Goal: Task Accomplishment & Management: Complete application form

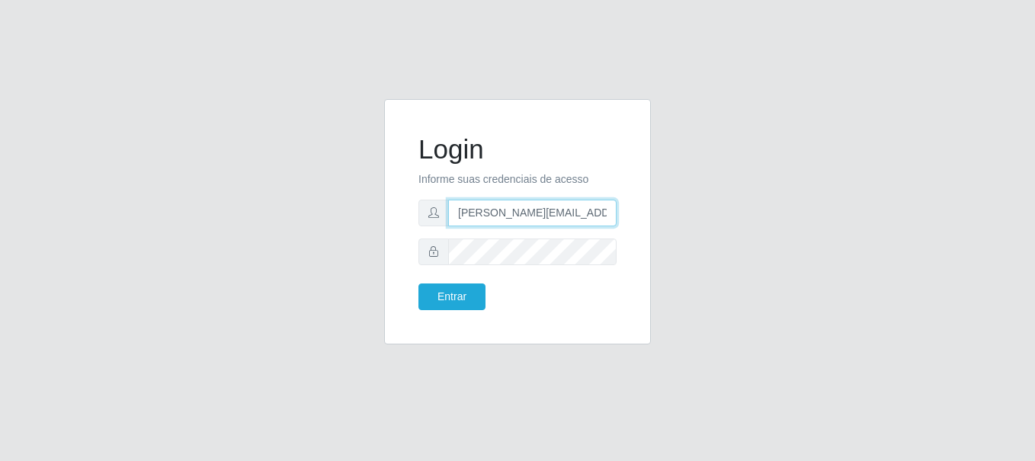
type input "[PERSON_NAME][EMAIL_ADDRESS][PERSON_NAME][DOMAIN_NAME]"
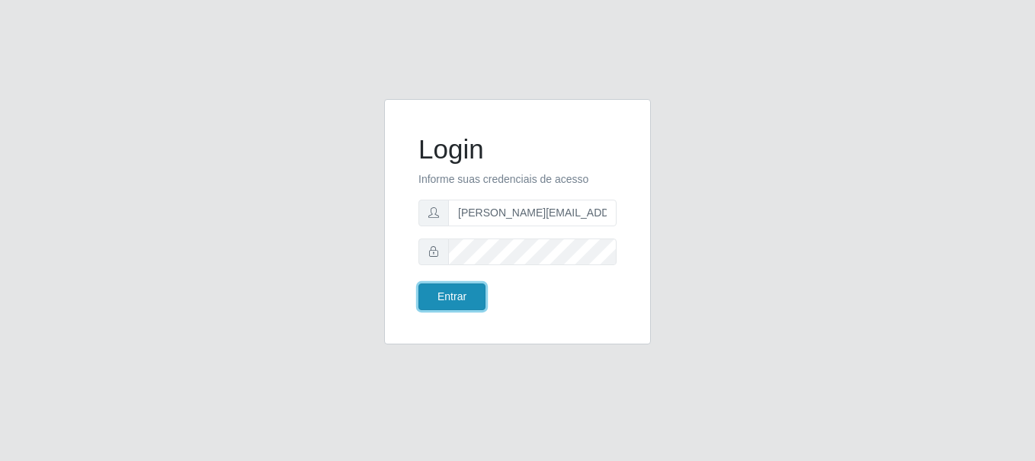
click at [451, 296] on button "Entrar" at bounding box center [451, 296] width 67 height 27
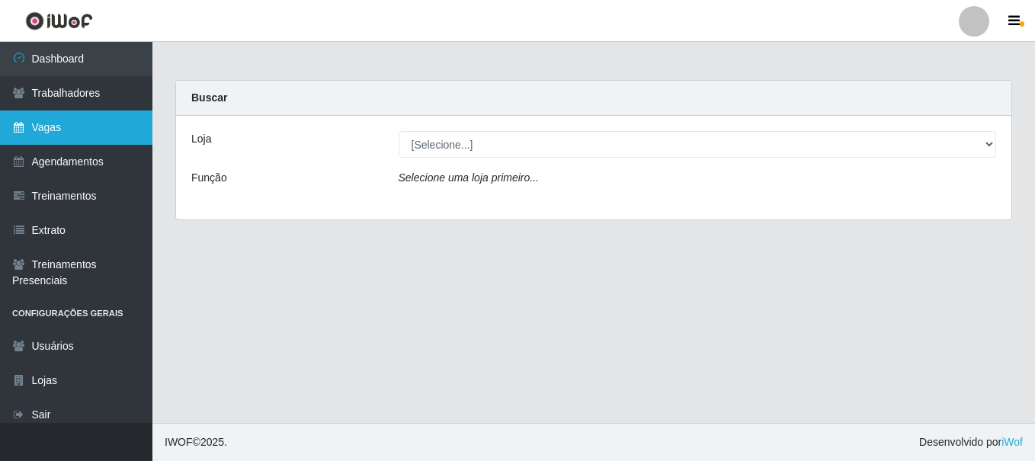
click at [76, 127] on link "Vagas" at bounding box center [76, 127] width 152 height 34
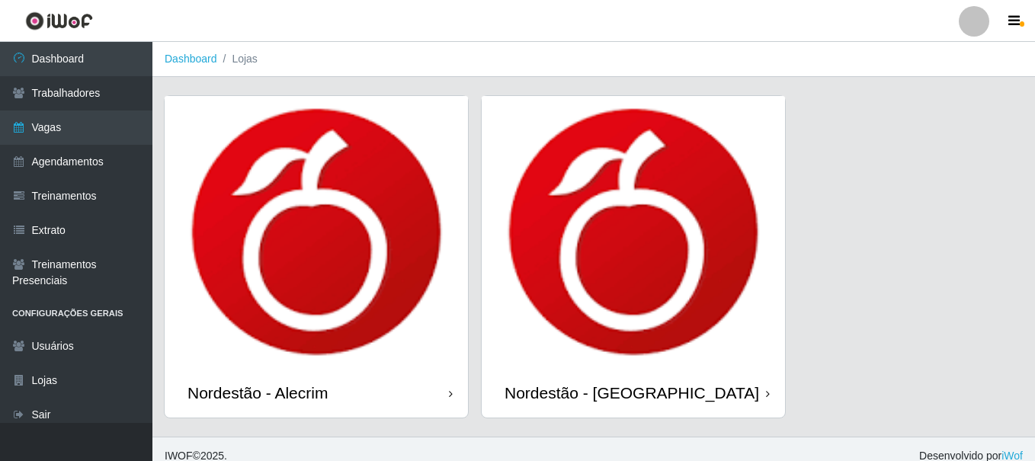
click at [261, 383] on div "Nordestão - Alecrim" at bounding box center [257, 392] width 140 height 19
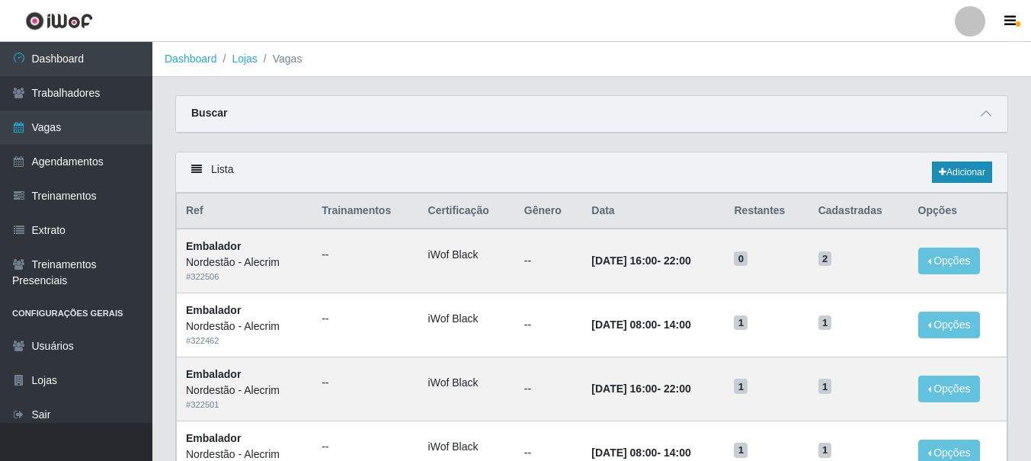
click at [960, 173] on link "Adicionar" at bounding box center [962, 172] width 60 height 21
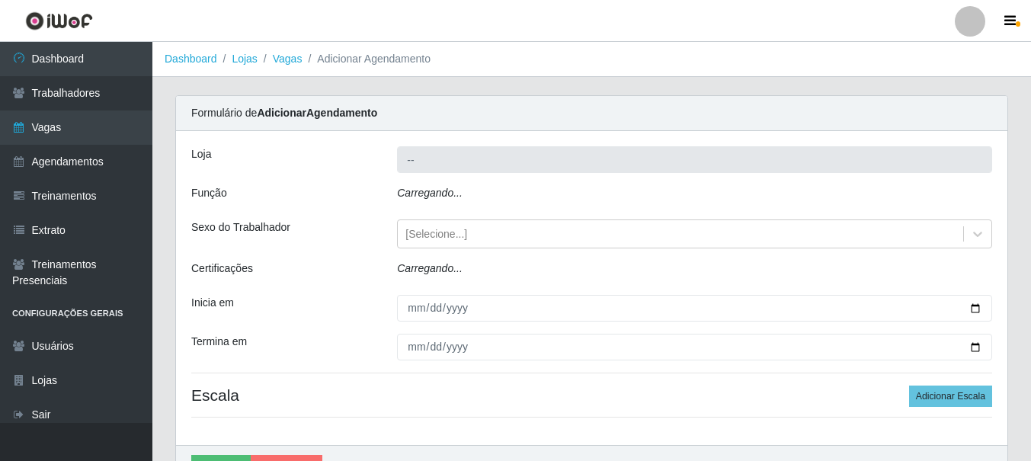
type input "Nordestão - Alecrim"
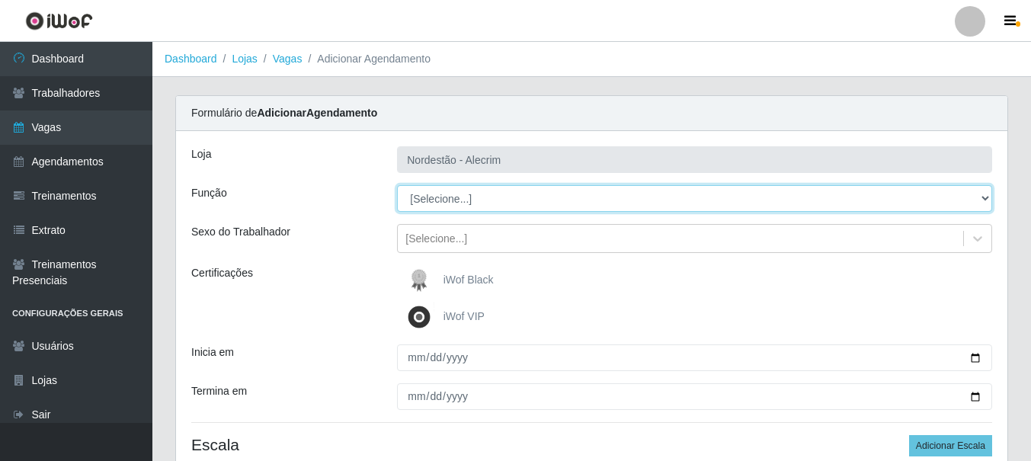
select select "1"
